Goal: Task Accomplishment & Management: Complete application form

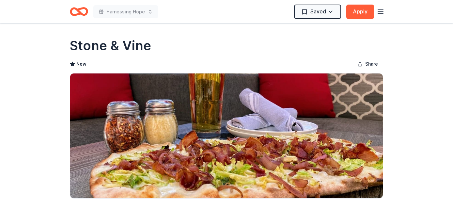
click at [81, 11] on icon "Home" at bounding box center [79, 11] width 18 height 15
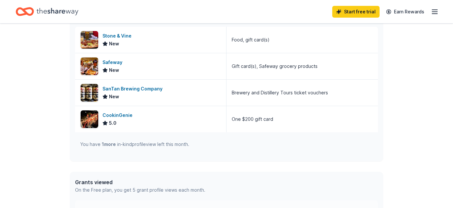
scroll to position [198, 0]
click at [128, 115] on div "CookinGenie" at bounding box center [118, 115] width 33 height 8
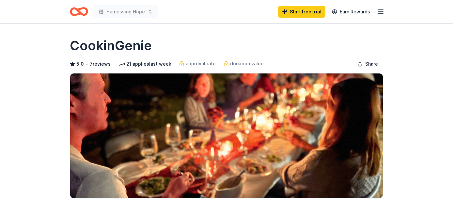
click at [77, 13] on icon "Home" at bounding box center [79, 11] width 18 height 15
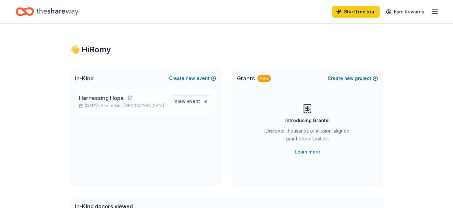
click at [101, 98] on span "Harnessing Hope" at bounding box center [101, 98] width 45 height 8
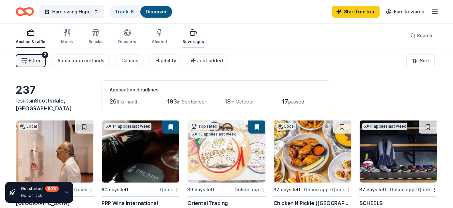
click at [190, 35] on icon "button" at bounding box center [193, 33] width 6 height 4
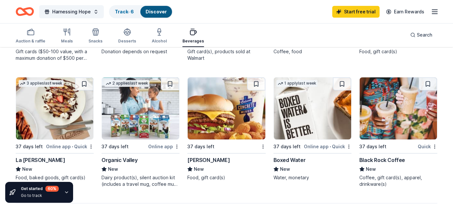
scroll to position [412, 0]
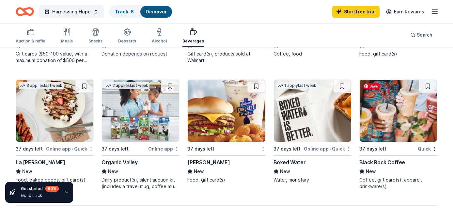
click at [376, 120] on img at bounding box center [398, 111] width 77 height 62
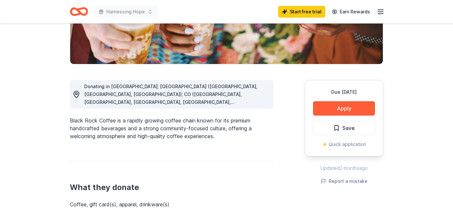
scroll to position [135, 0]
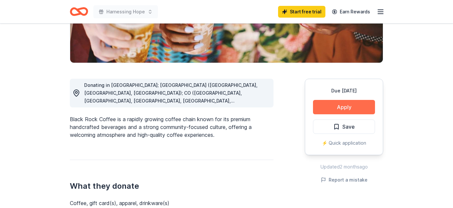
click at [328, 106] on button "Apply" at bounding box center [344, 107] width 62 height 14
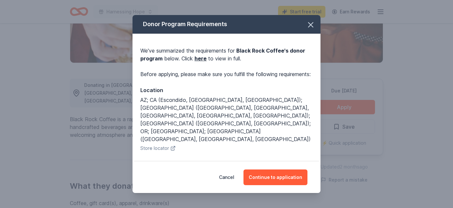
scroll to position [9, 0]
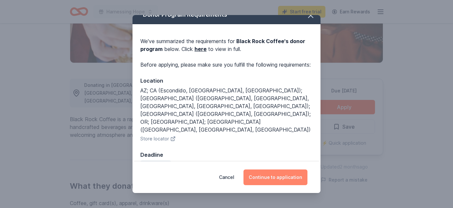
click at [278, 177] on button "Continue to application" at bounding box center [275, 177] width 64 height 16
